Goal: Task Accomplishment & Management: Manage account settings

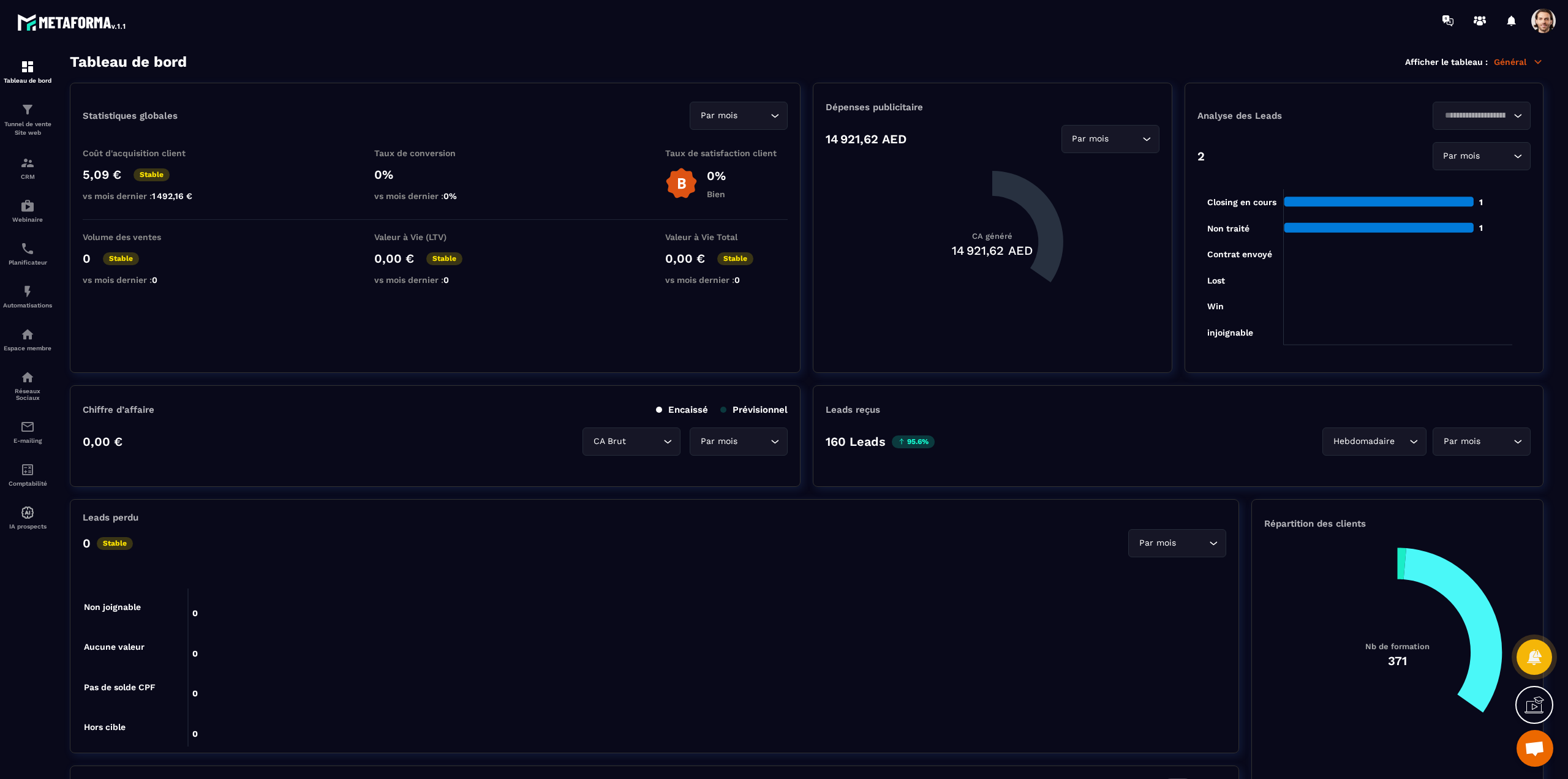
click at [1540, 25] on span at bounding box center [1543, 21] width 25 height 25
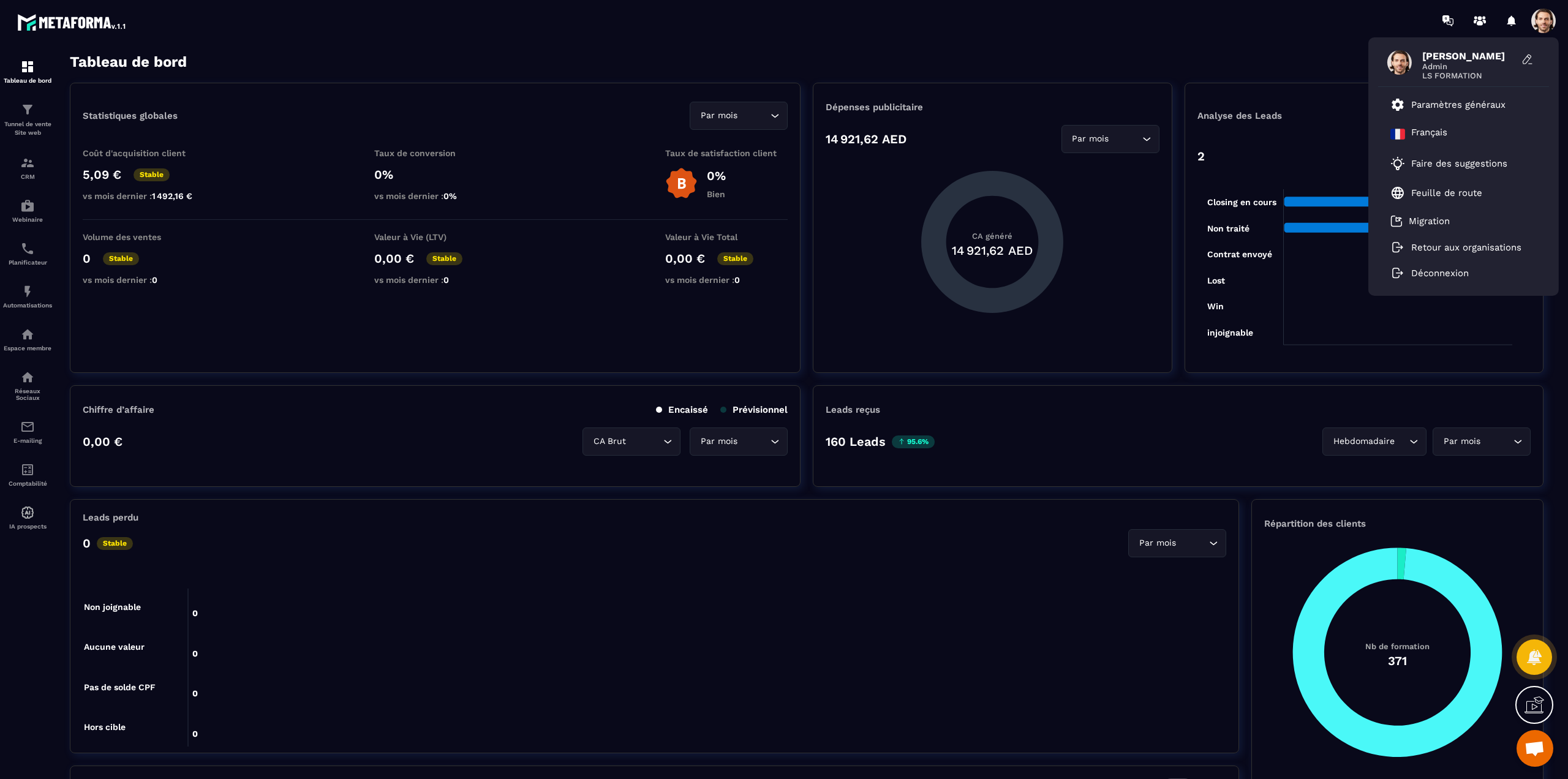
drag, startPoint x: 1283, startPoint y: 64, endPoint x: 1304, endPoint y: 60, distance: 21.4
click at [1283, 64] on div "Tableau de bord Afficher le tableau : Général" at bounding box center [807, 62] width 1474 height 17
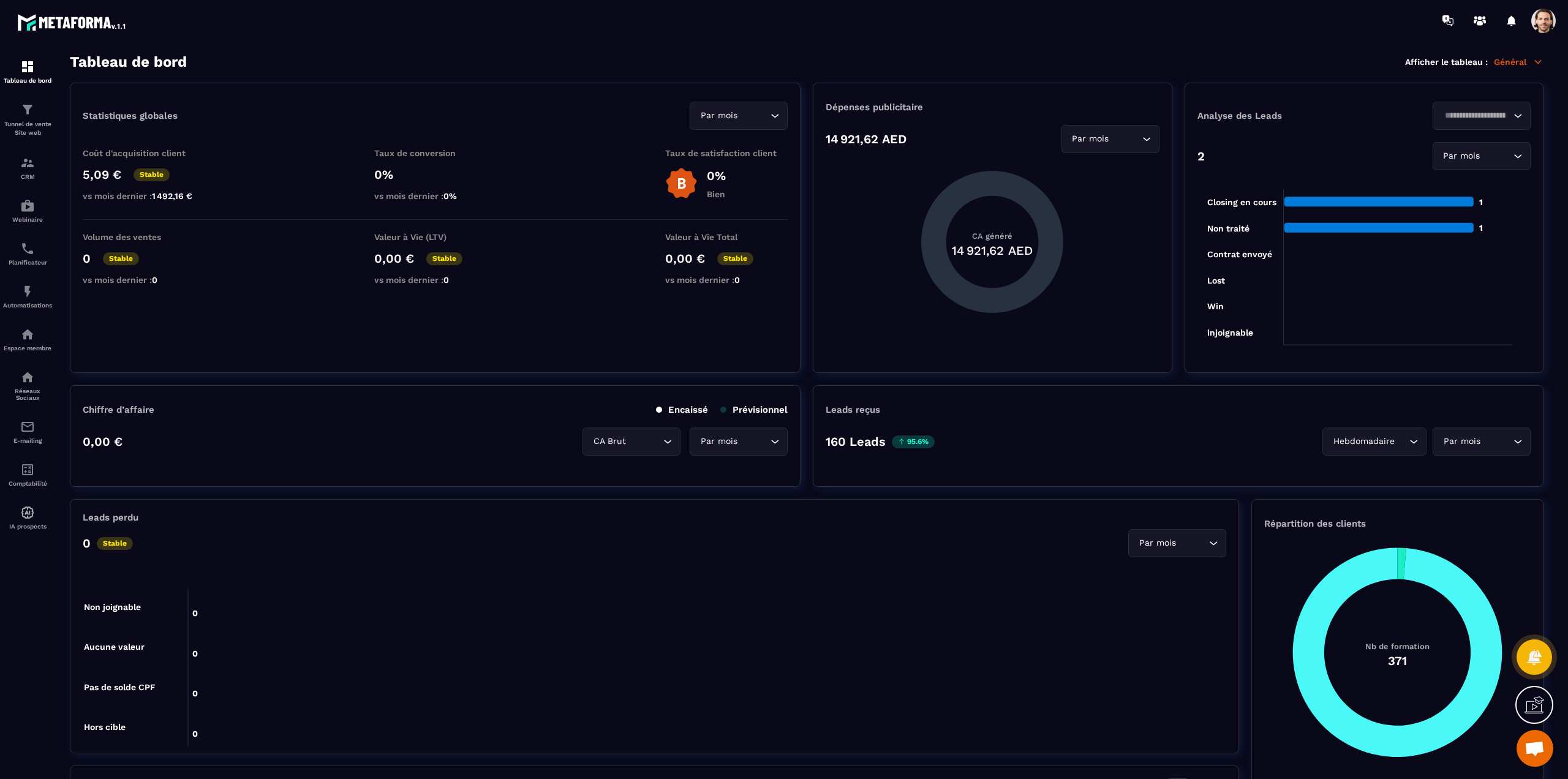
click at [1520, 66] on p "Général" at bounding box center [1519, 61] width 50 height 11
click at [1423, 209] on link "Mailing" at bounding box center [1470, 209] width 104 height 11
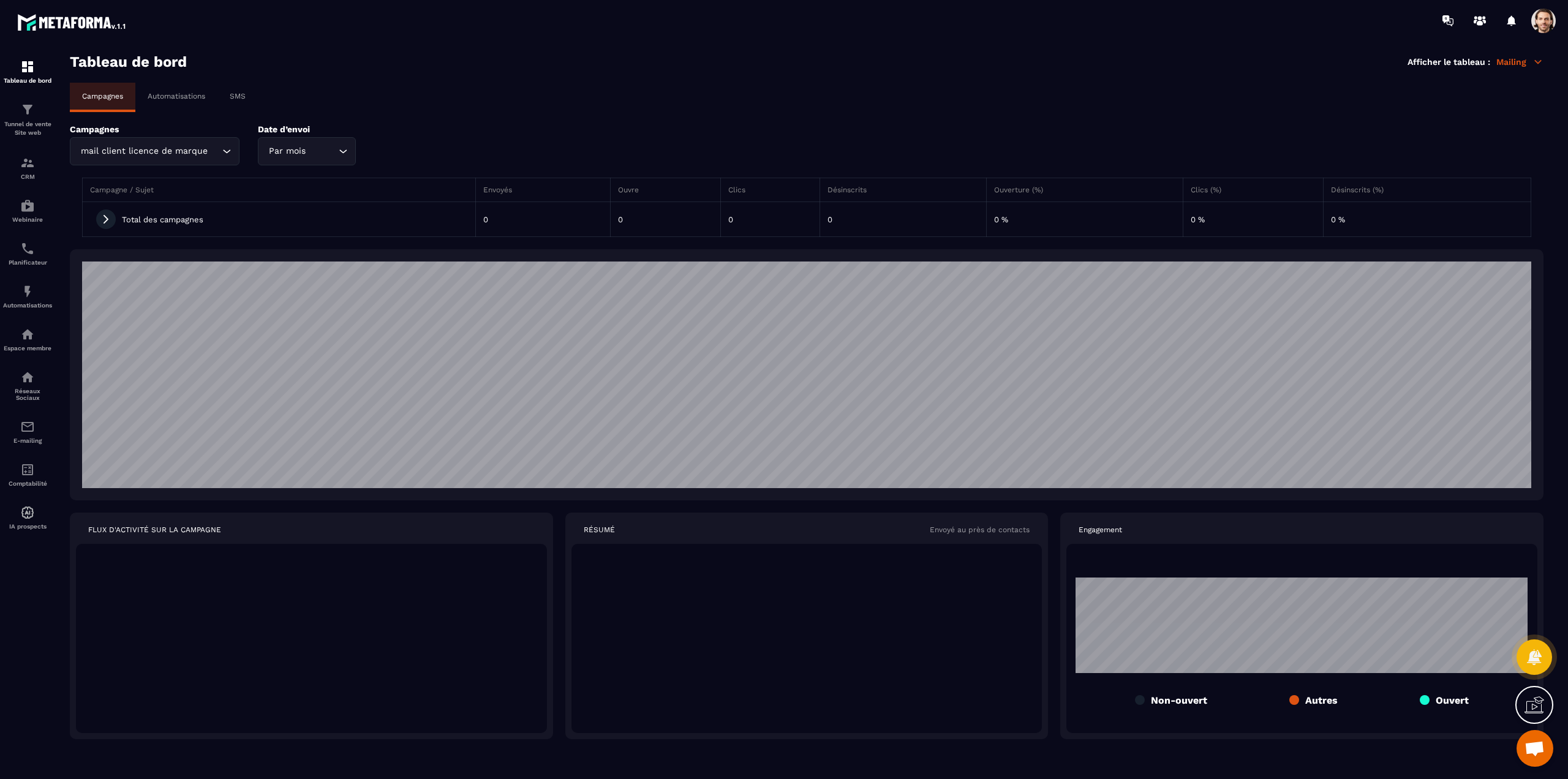
click at [186, 105] on div "Automatisations" at bounding box center [176, 95] width 82 height 27
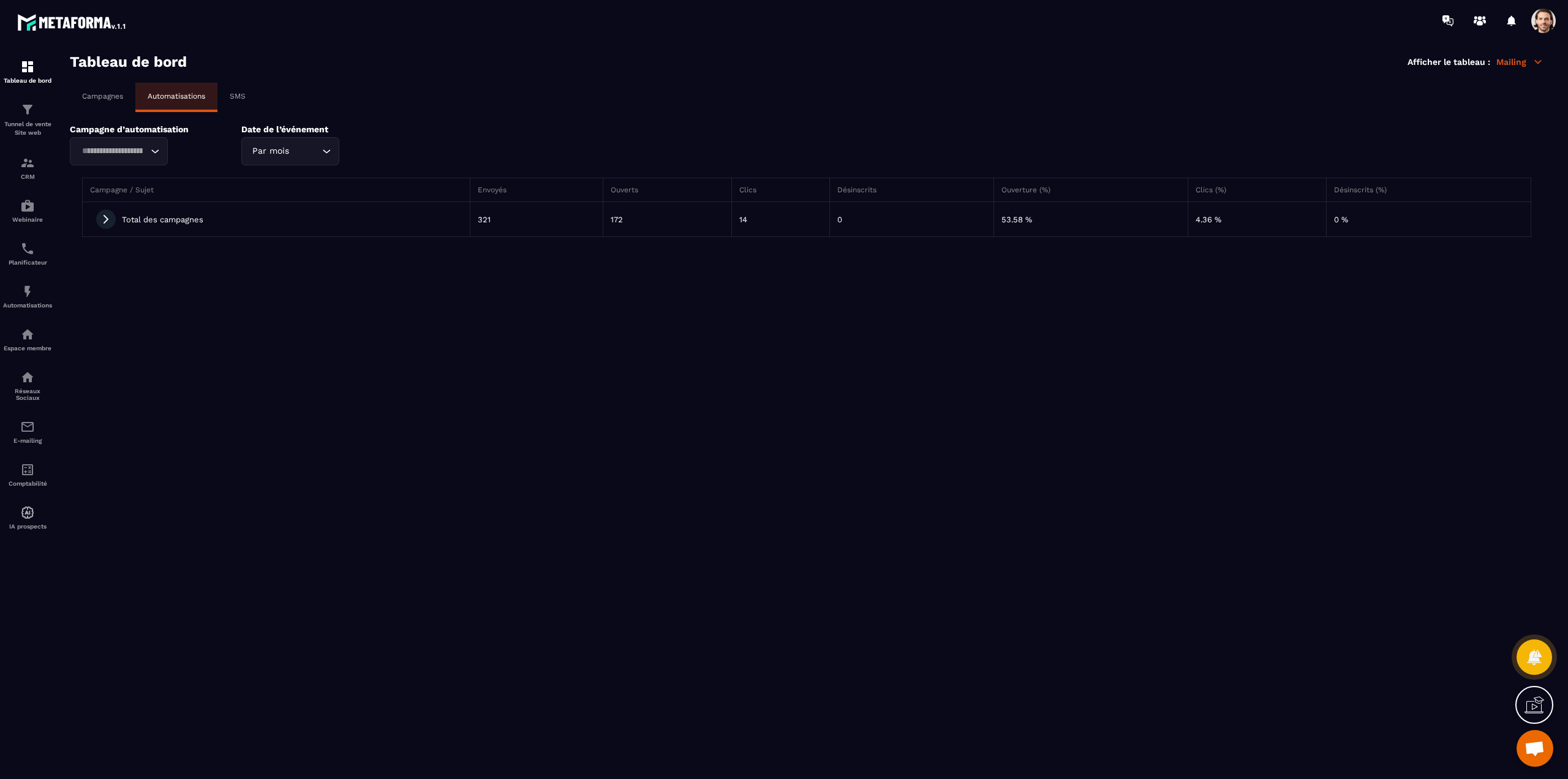
click at [150, 148] on icon "Search for option" at bounding box center [155, 151] width 12 height 12
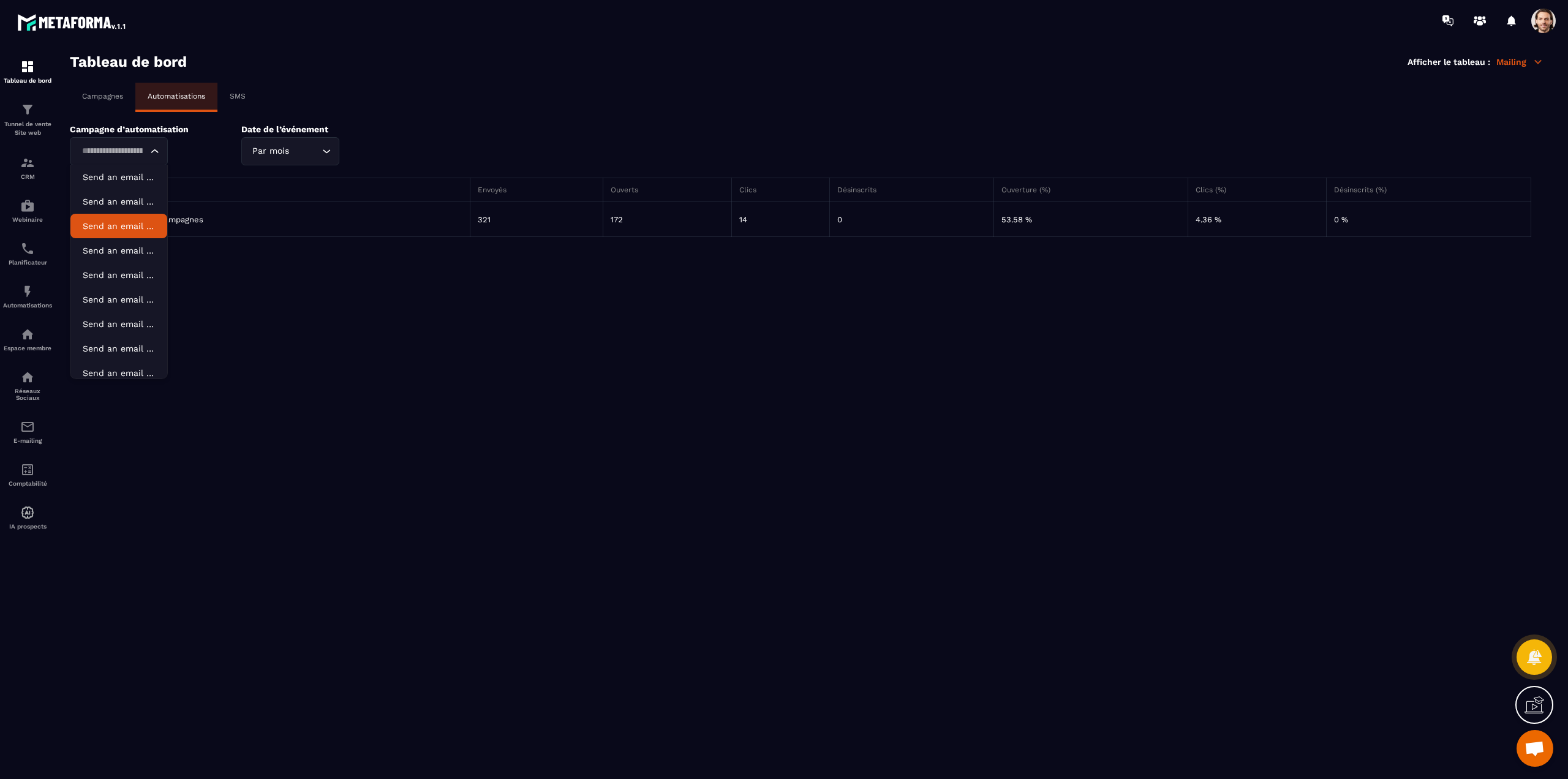
click at [201, 261] on section "Tableau de bord Afficher le tableau : Mailing Campagnes Automatisations SMS Cam…" at bounding box center [807, 417] width 1498 height 726
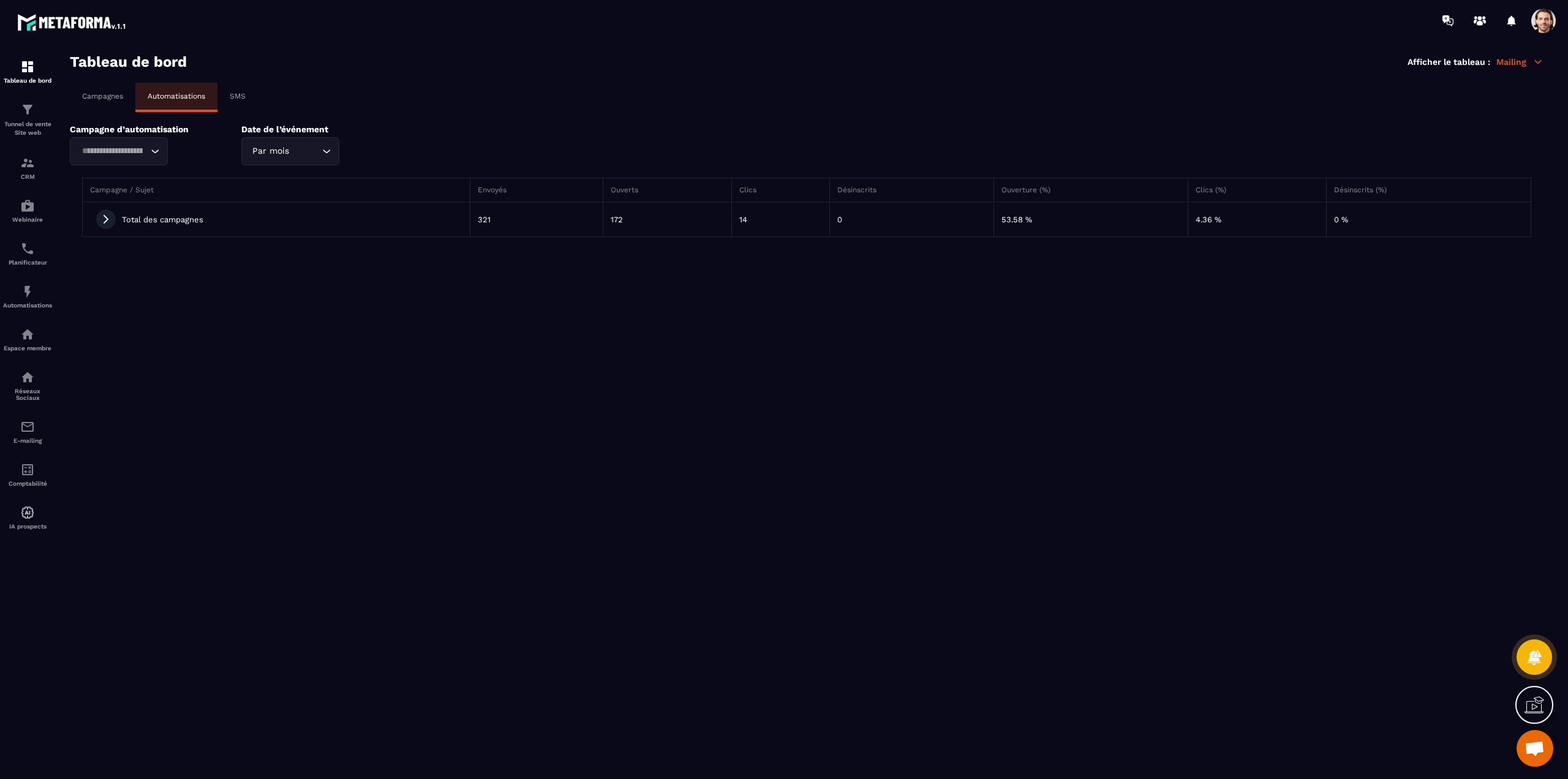
click at [106, 217] on icon at bounding box center [105, 219] width 5 height 9
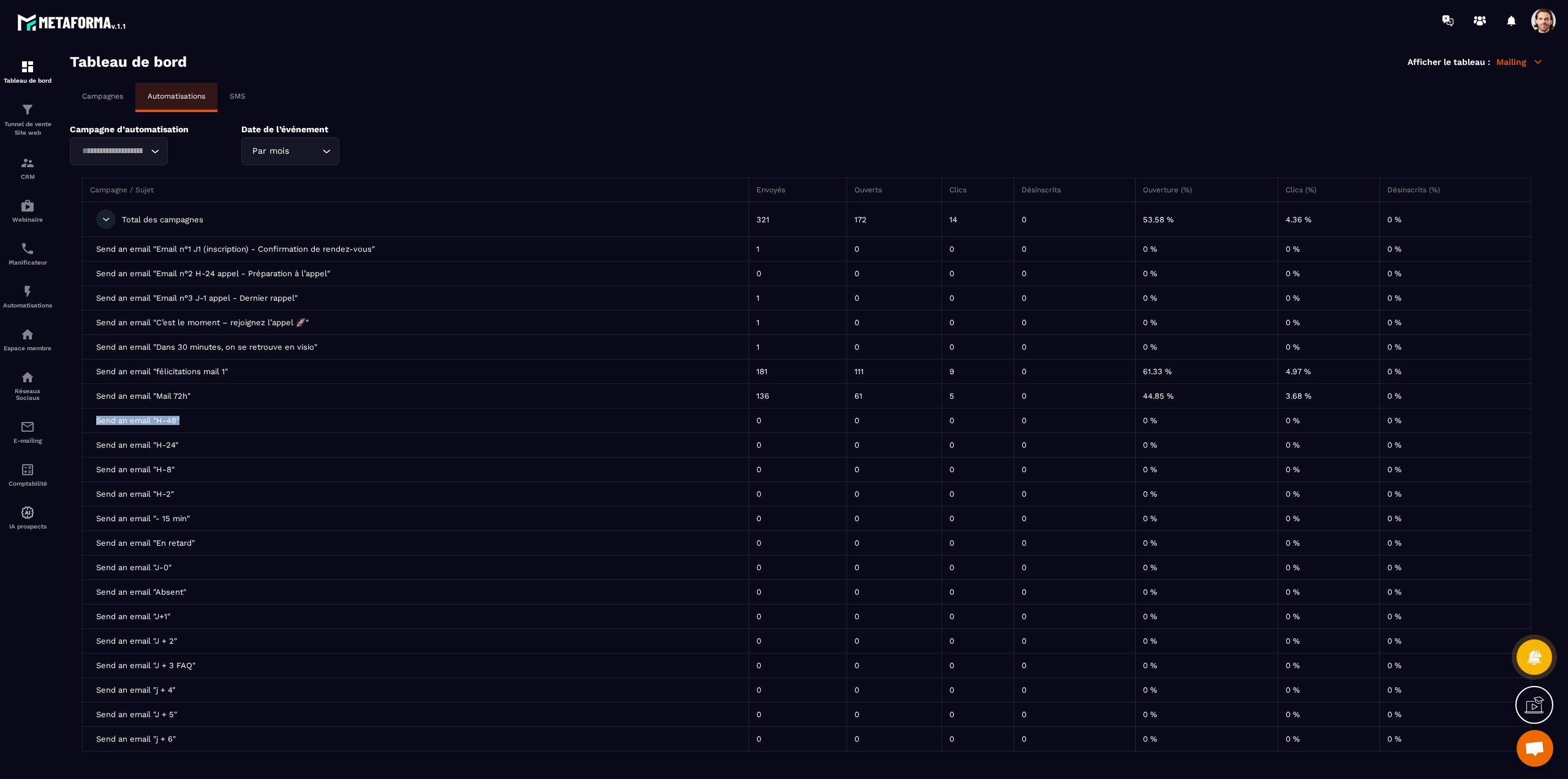
drag, startPoint x: 182, startPoint y: 422, endPoint x: 95, endPoint y: 425, distance: 87.1
click at [95, 425] on td "Send an email "H-48"" at bounding box center [415, 421] width 667 height 25
copy span "Send an email "H-48""
click at [28, 284] on img at bounding box center [27, 292] width 14 height 14
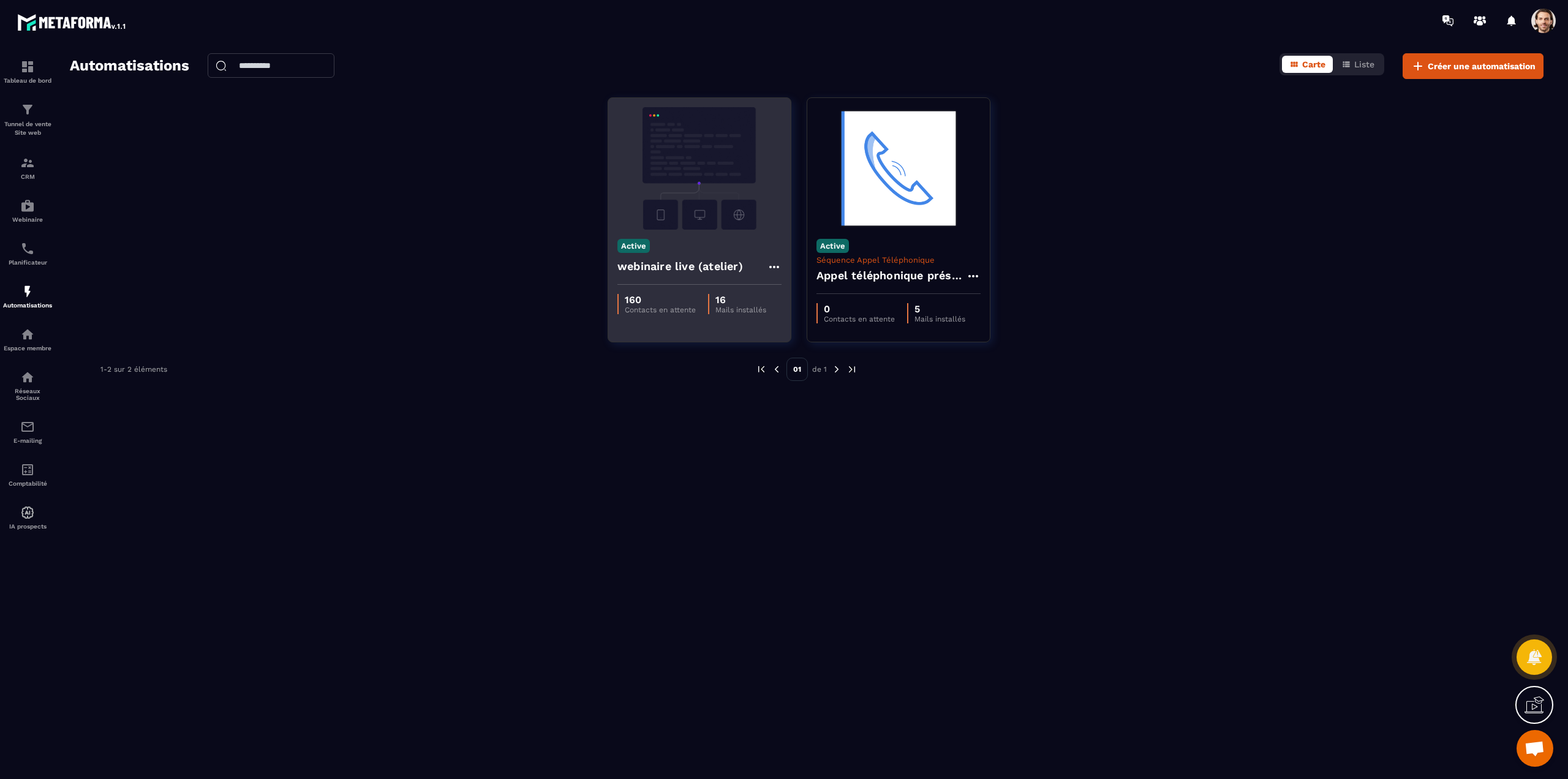
click at [665, 272] on h4 "webinaire live (atelier)" at bounding box center [680, 266] width 126 height 17
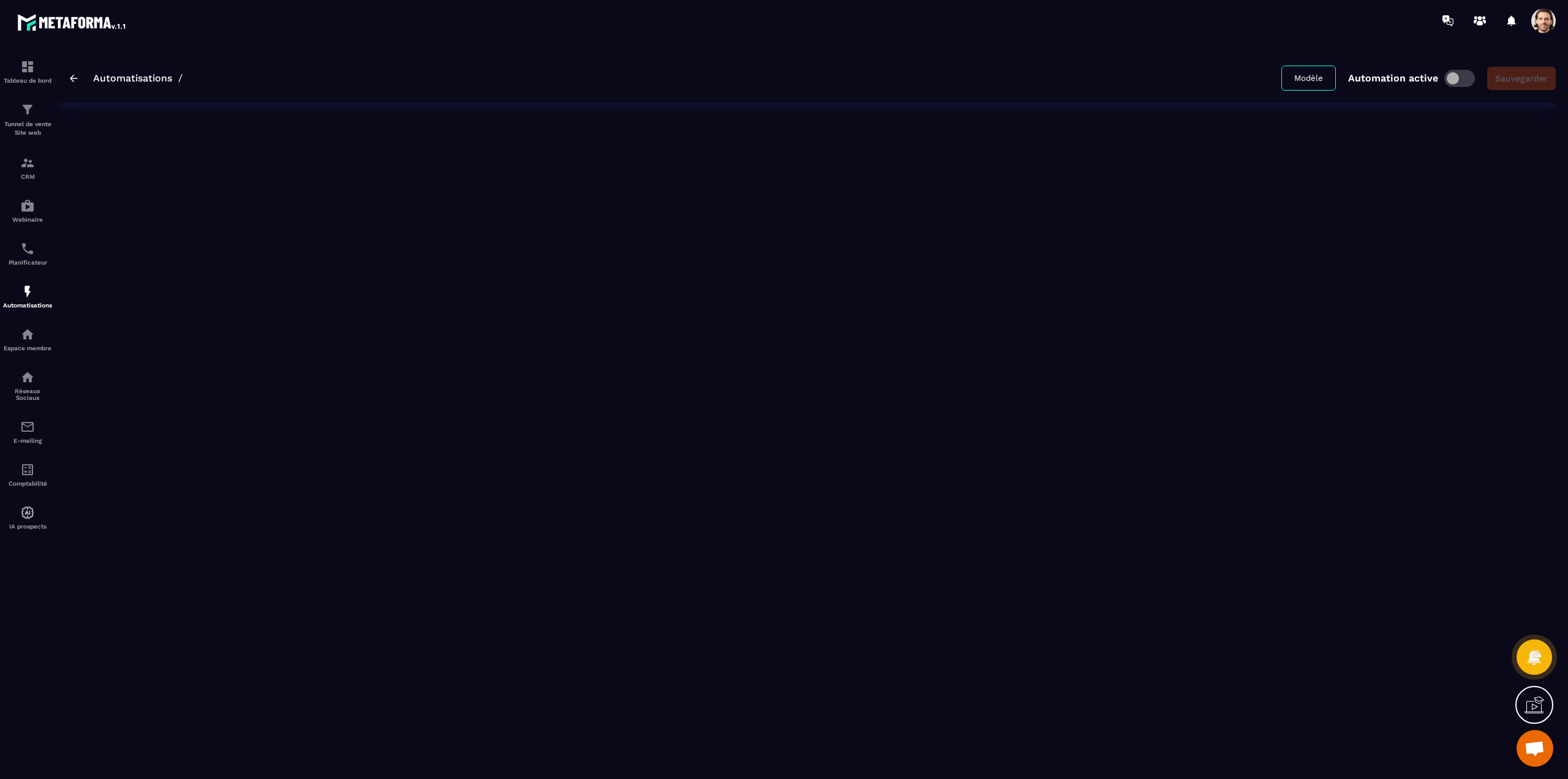
click at [712, 223] on div "Automatisations / Modèle Automation active Sauvegarder" at bounding box center [807, 409] width 1498 height 712
type input "**********"
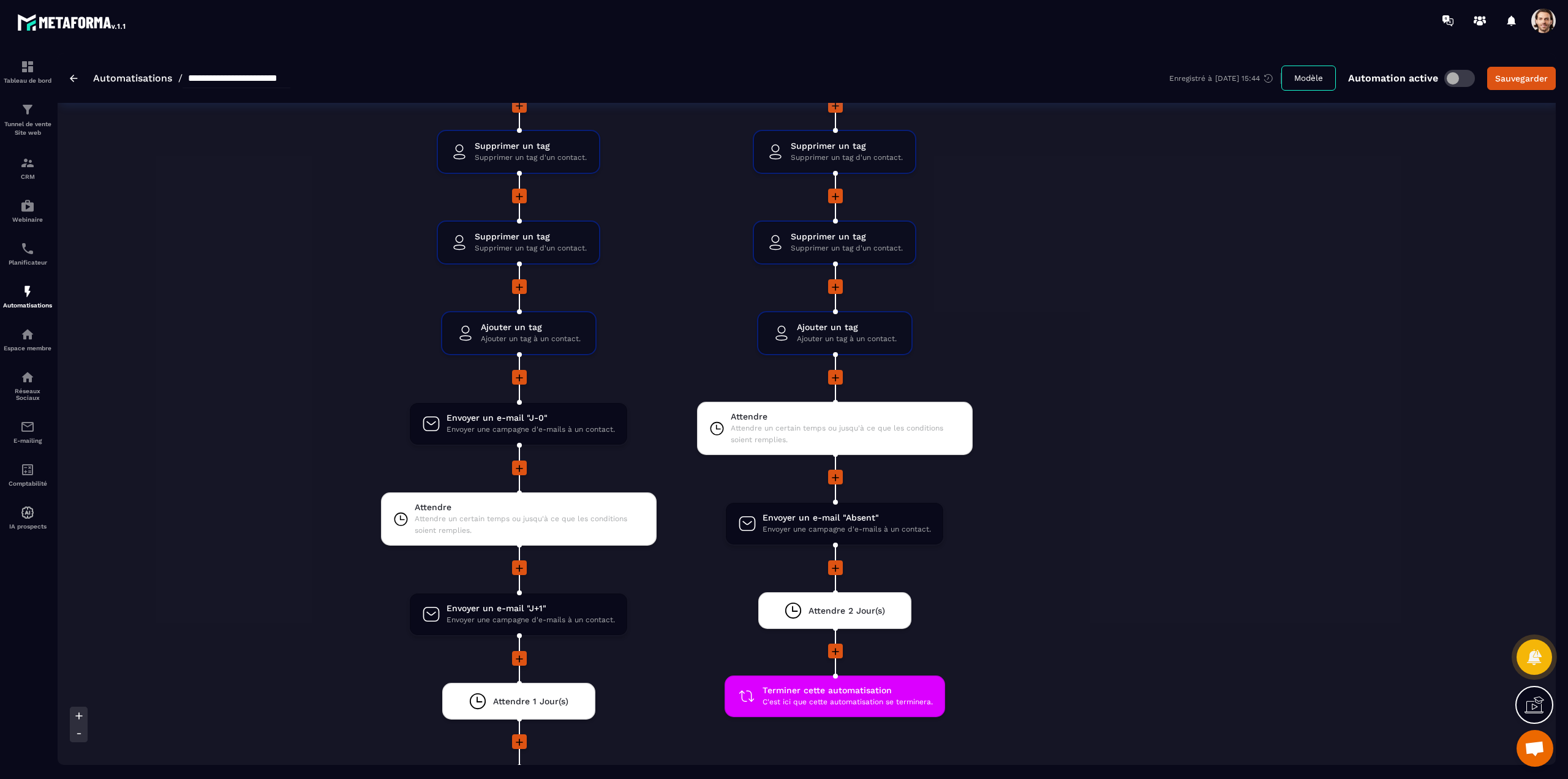
scroll to position [2449, 0]
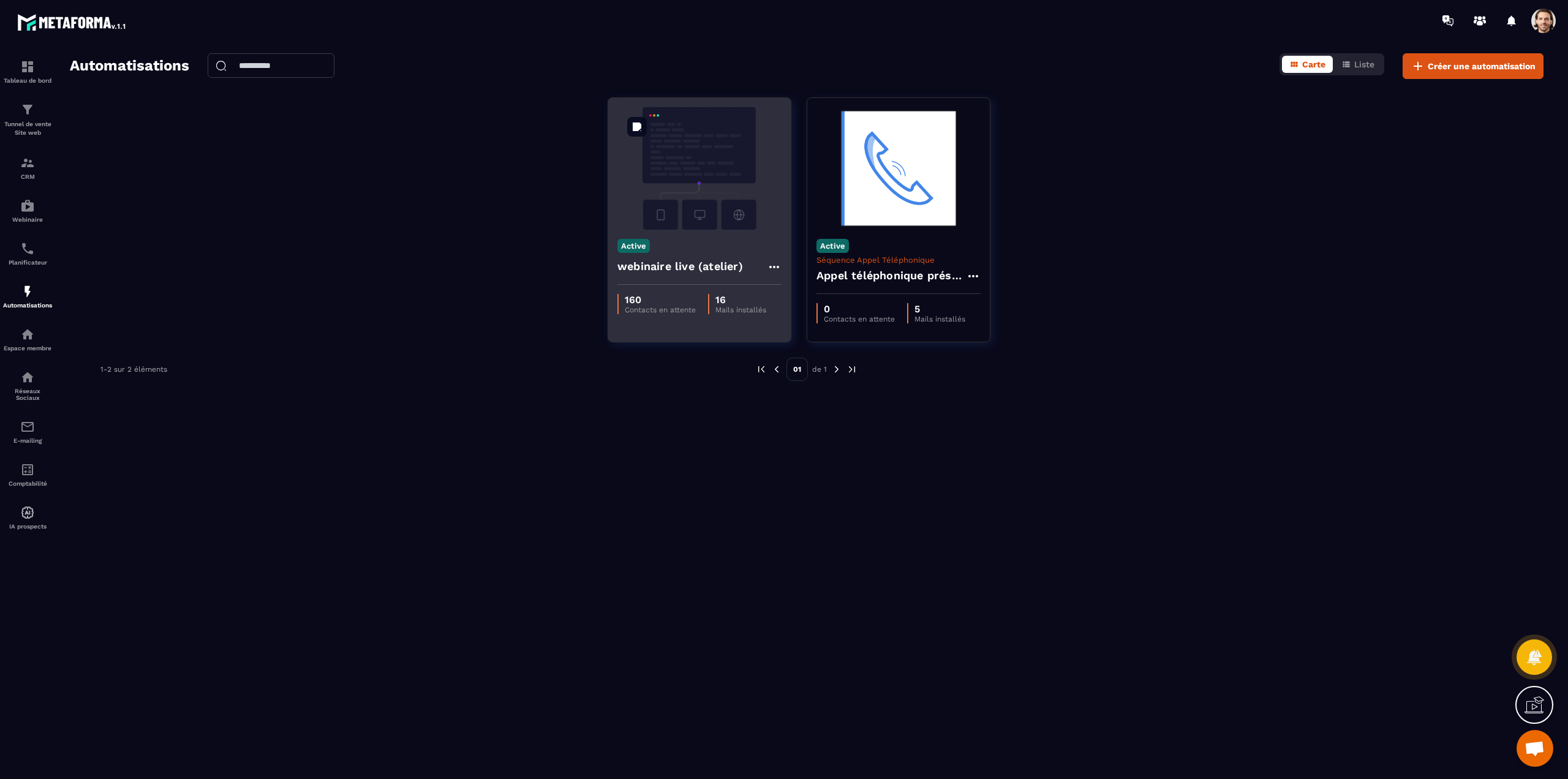
drag, startPoint x: 692, startPoint y: 140, endPoint x: 642, endPoint y: 152, distance: 51.4
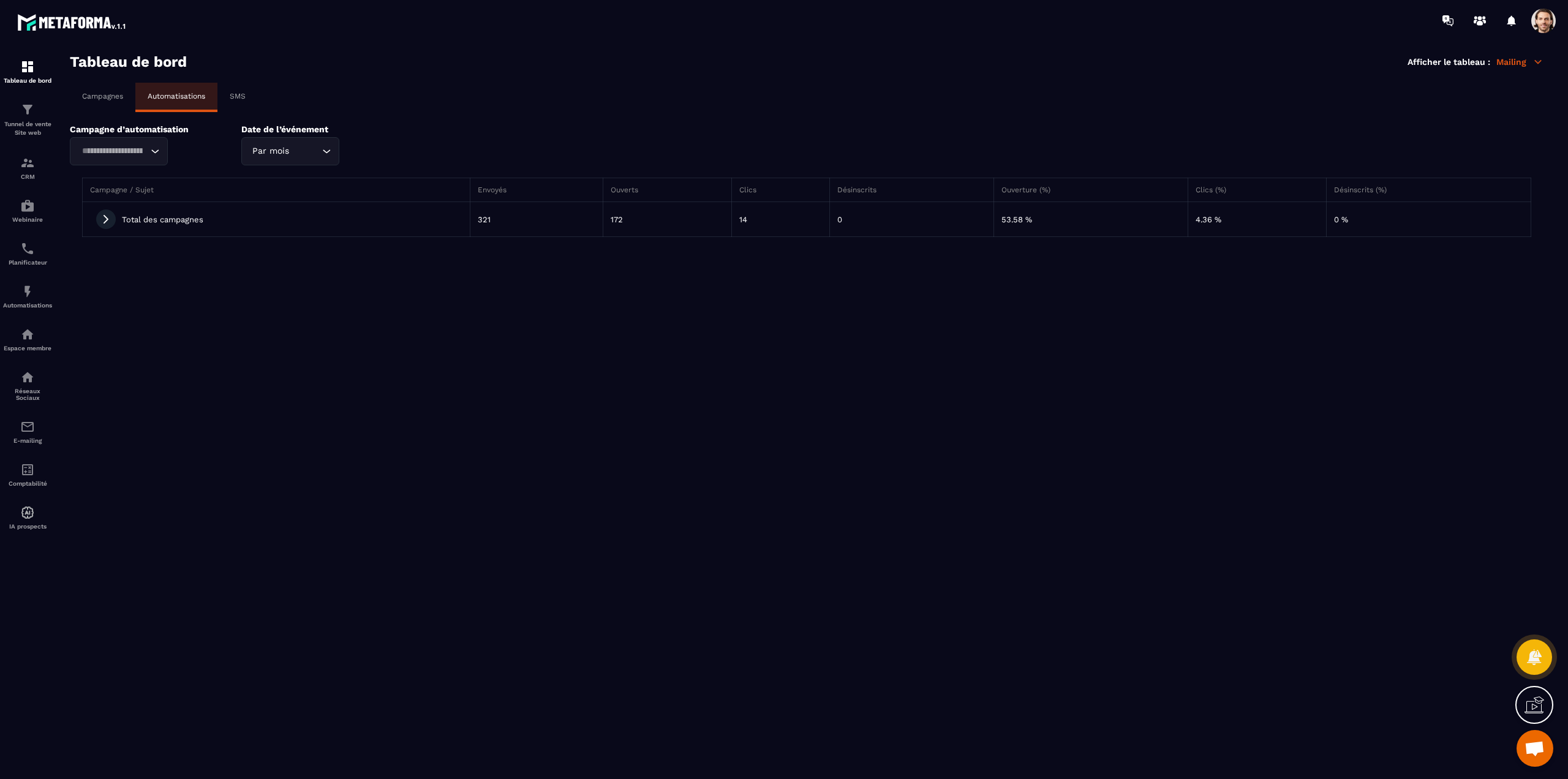
click at [106, 217] on icon at bounding box center [105, 219] width 5 height 9
